Goal: Task Accomplishment & Management: Use online tool/utility

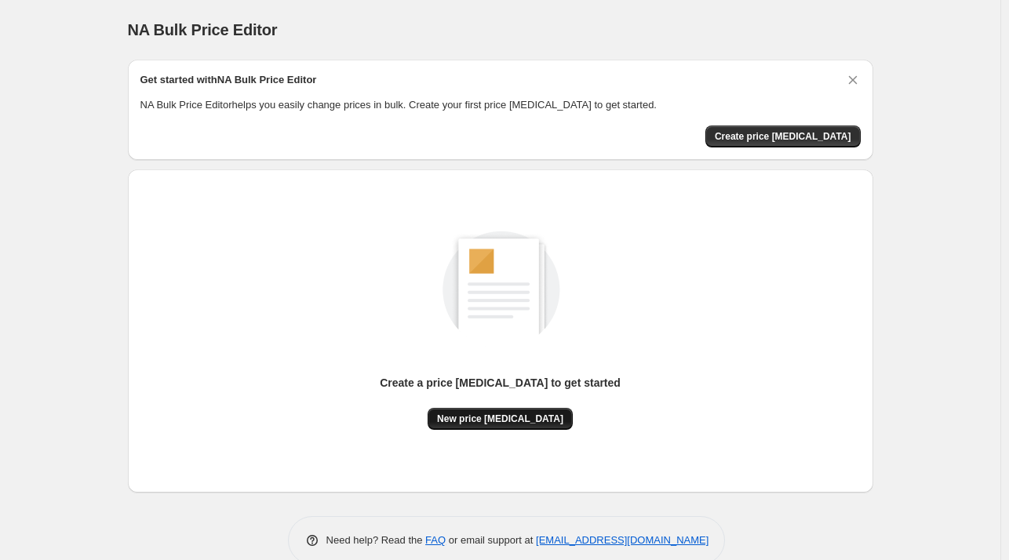
click at [505, 424] on span "New price [MEDICAL_DATA]" at bounding box center [500, 419] width 126 height 13
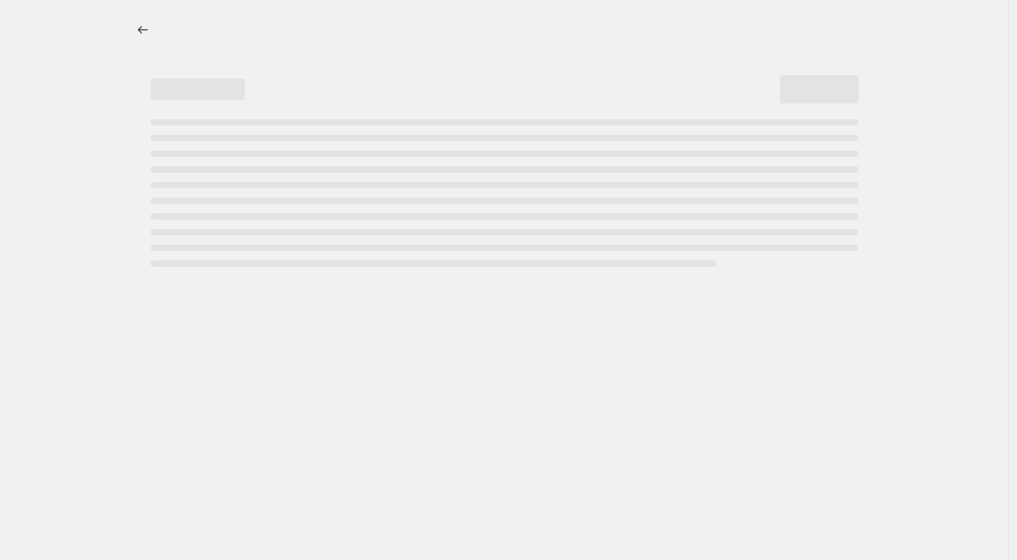
select select "percentage"
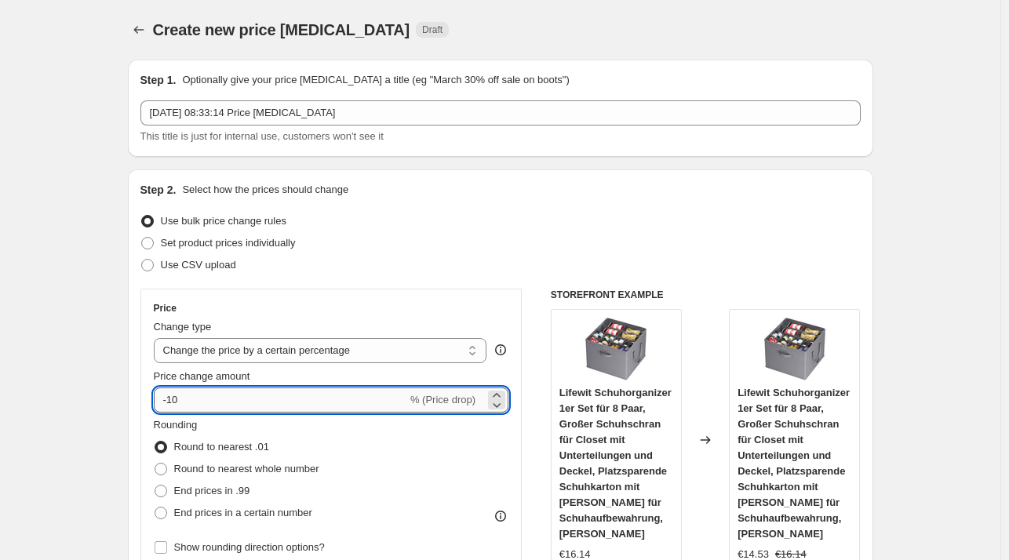
click at [205, 403] on input "-10" at bounding box center [280, 400] width 253 height 25
type input "-1"
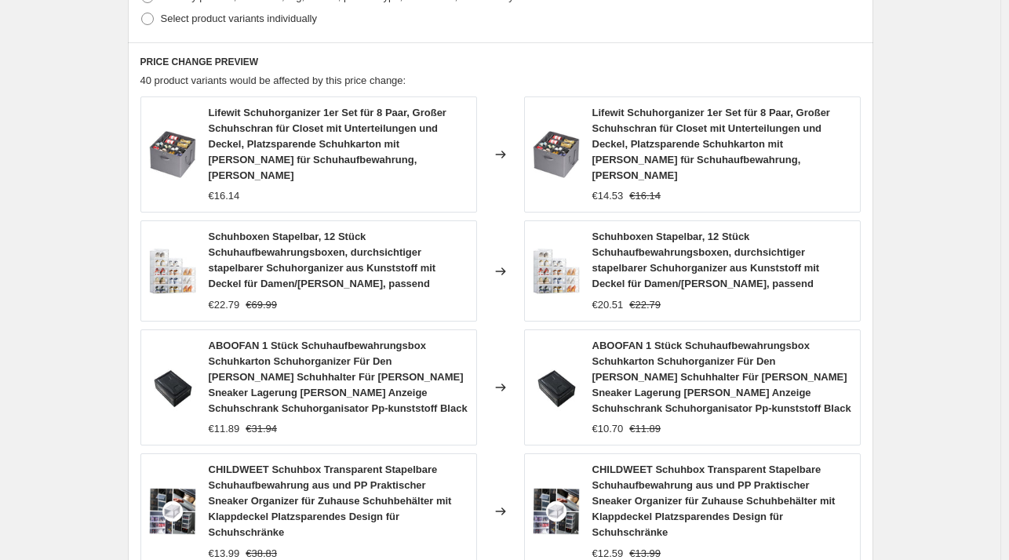
scroll to position [1205, 0]
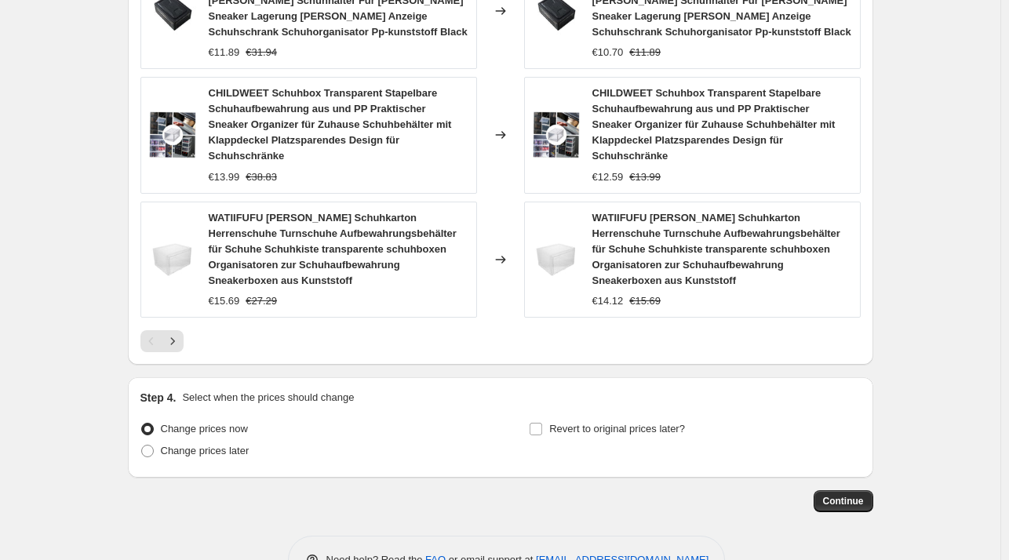
type input "-28"
click at [742, 420] on div "Step 4. Select when the prices should change Change prices now Change prices la…" at bounding box center [500, 427] width 745 height 100
click at [833, 490] on button "Continue" at bounding box center [844, 501] width 60 height 22
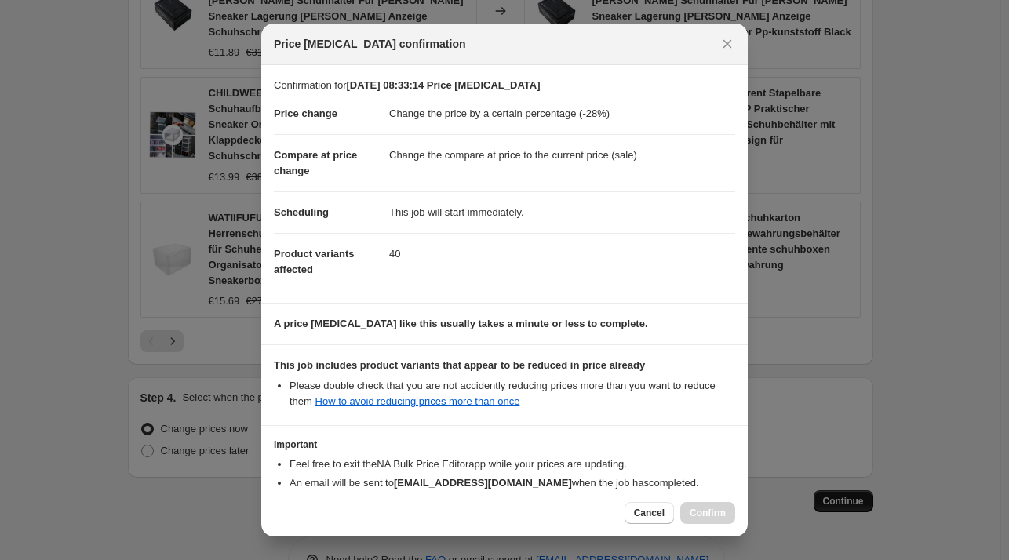
scroll to position [99, 0]
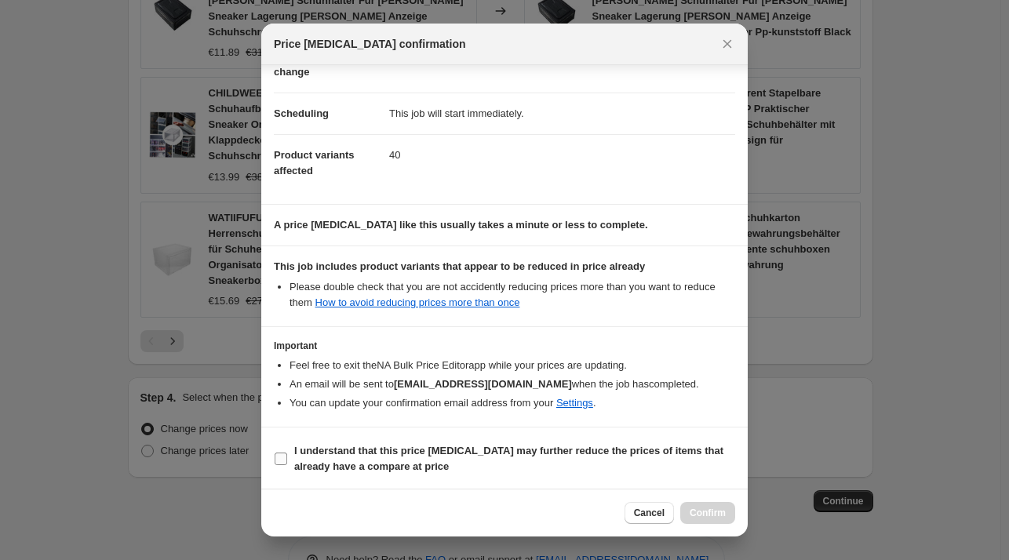
click at [353, 453] on b "I understand that this price [MEDICAL_DATA] may further reduce the prices of it…" at bounding box center [508, 458] width 429 height 27
click at [287, 453] on input "I understand that this price [MEDICAL_DATA] may further reduce the prices of it…" at bounding box center [281, 459] width 13 height 13
checkbox input "true"
click at [737, 499] on div "Cancel Confirm" at bounding box center [504, 513] width 486 height 48
click at [708, 518] on span "Confirm" at bounding box center [708, 513] width 36 height 13
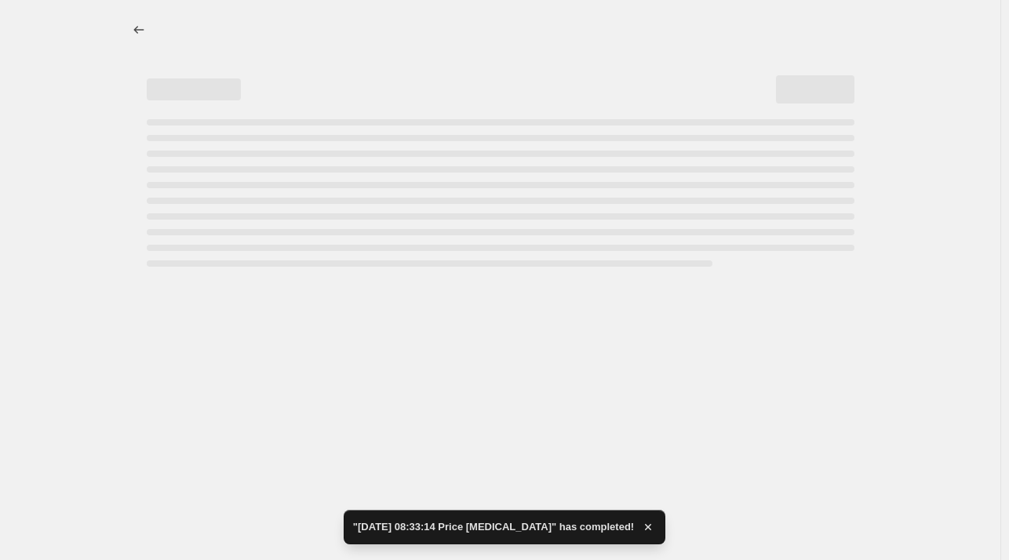
select select "percentage"
